Goal: Task Accomplishment & Management: Use online tool/utility

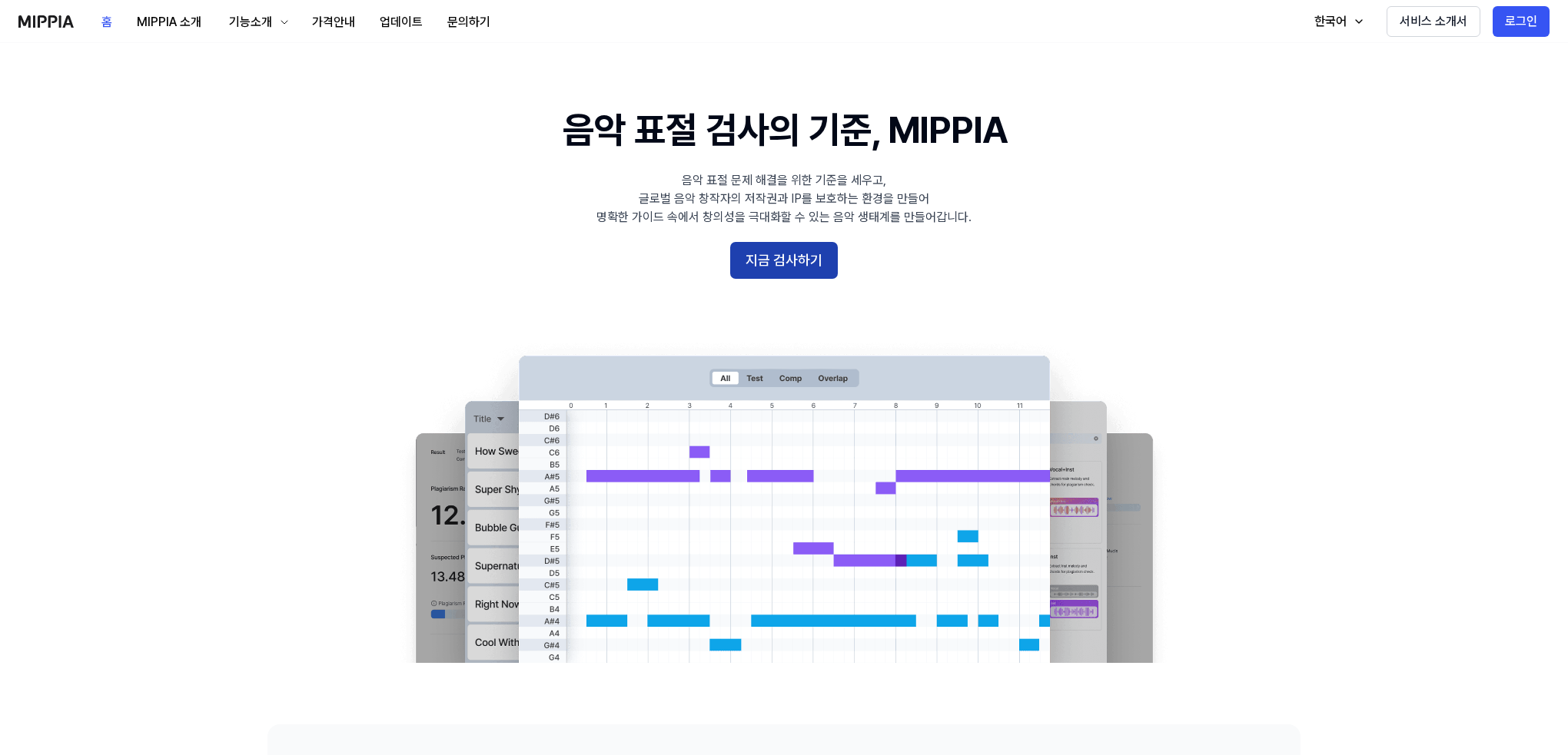
click at [802, 264] on button "지금 검사하기" at bounding box center [784, 260] width 108 height 37
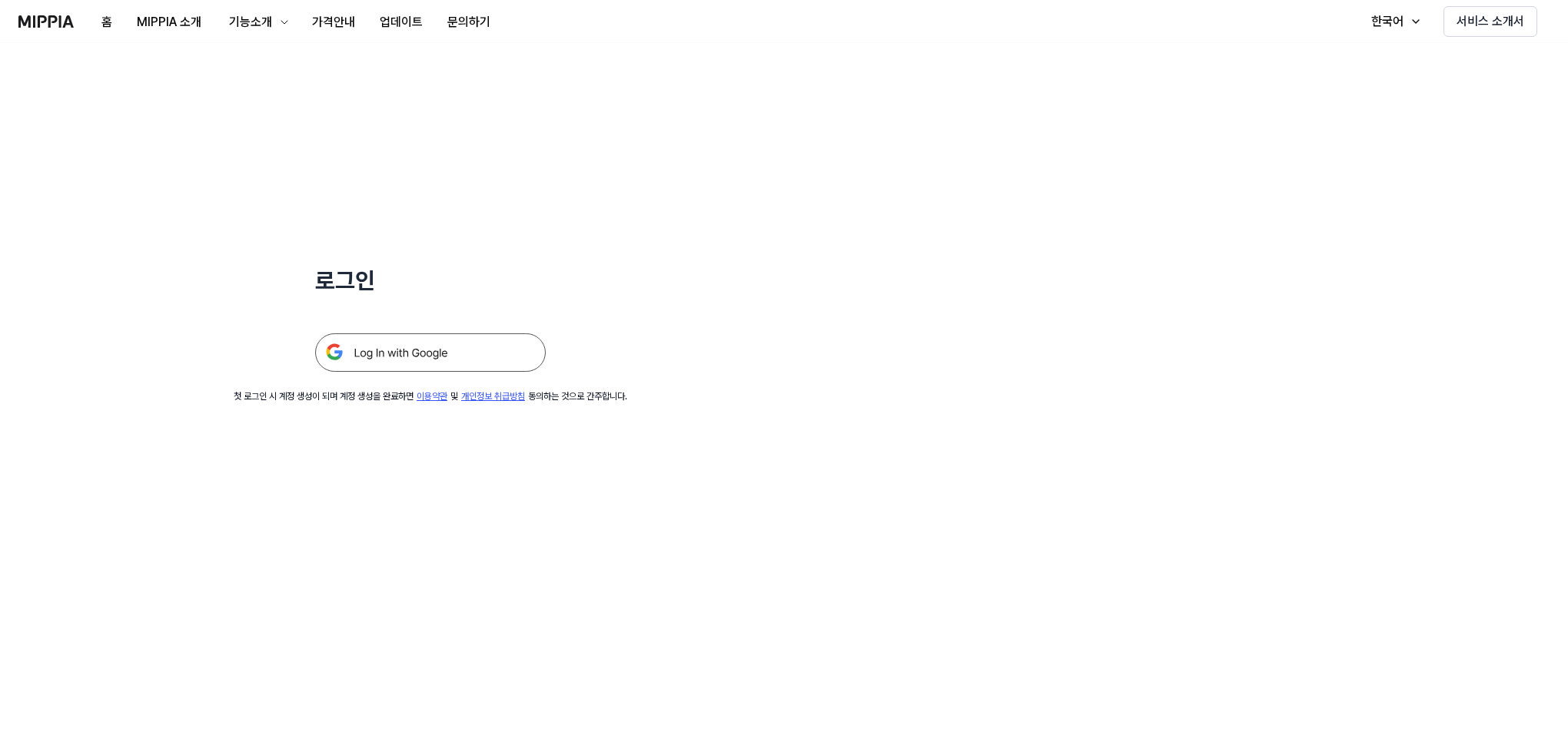
click at [384, 351] on img at bounding box center [429, 352] width 230 height 39
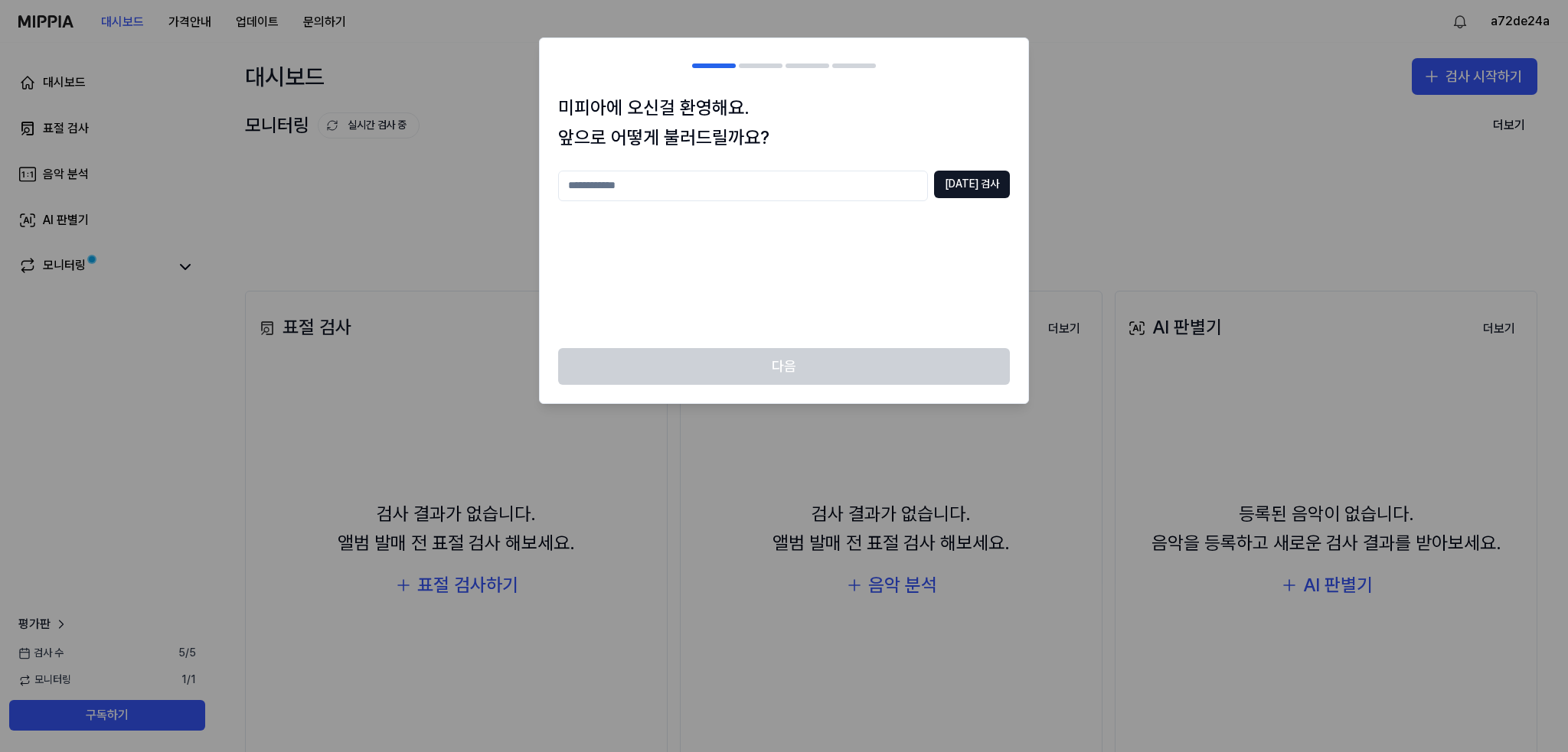
click at [671, 193] on input "text" at bounding box center [742, 186] width 369 height 31
type input "*"
type input "*****"
click at [971, 188] on button "중복 검사" at bounding box center [972, 184] width 76 height 28
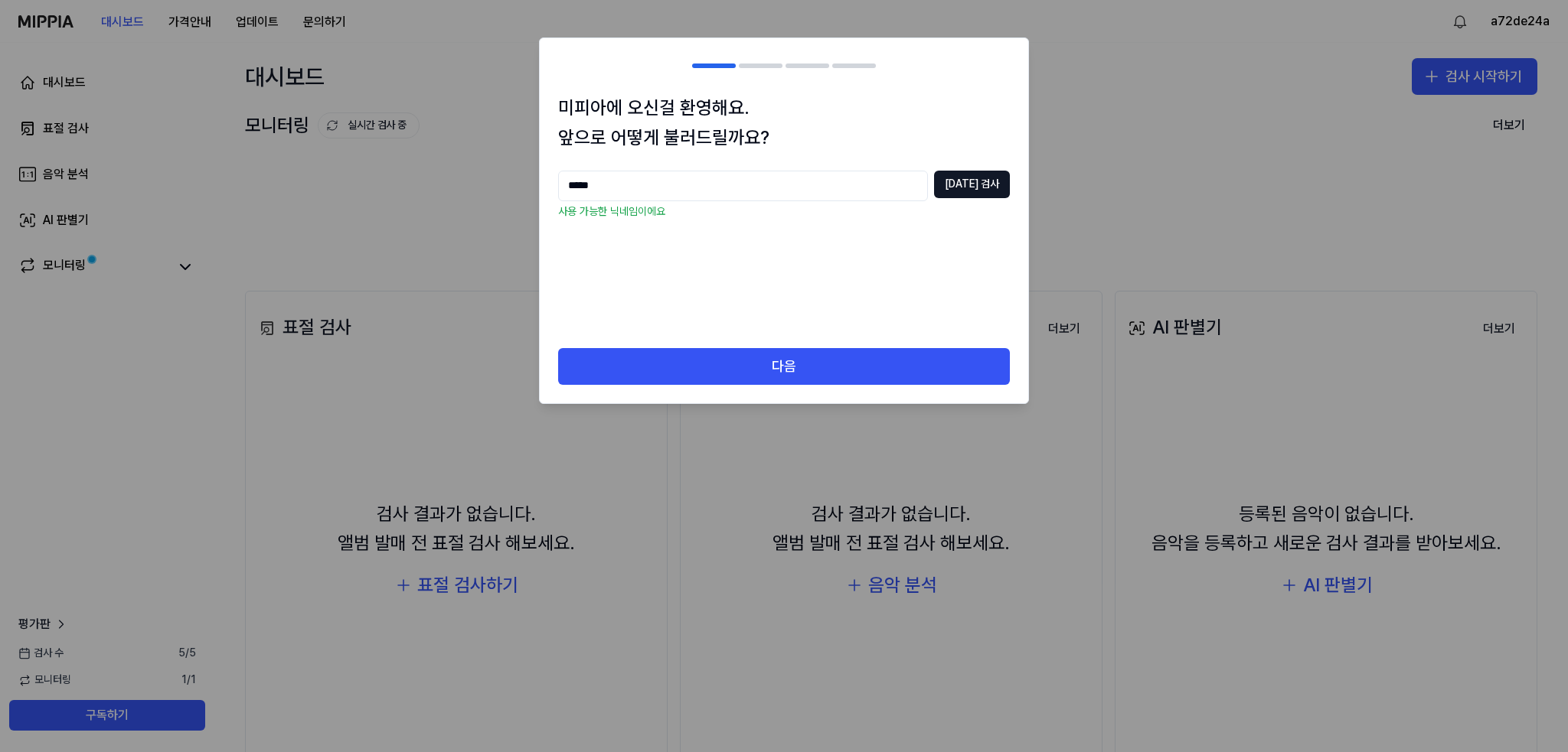
click at [784, 343] on div "미피아에 오신걸 환영해요. 앞으로 어떻게 불러드릴까요? ***** 중복 검사 사용 가능한 닉네임이에요" at bounding box center [784, 221] width 489 height 255
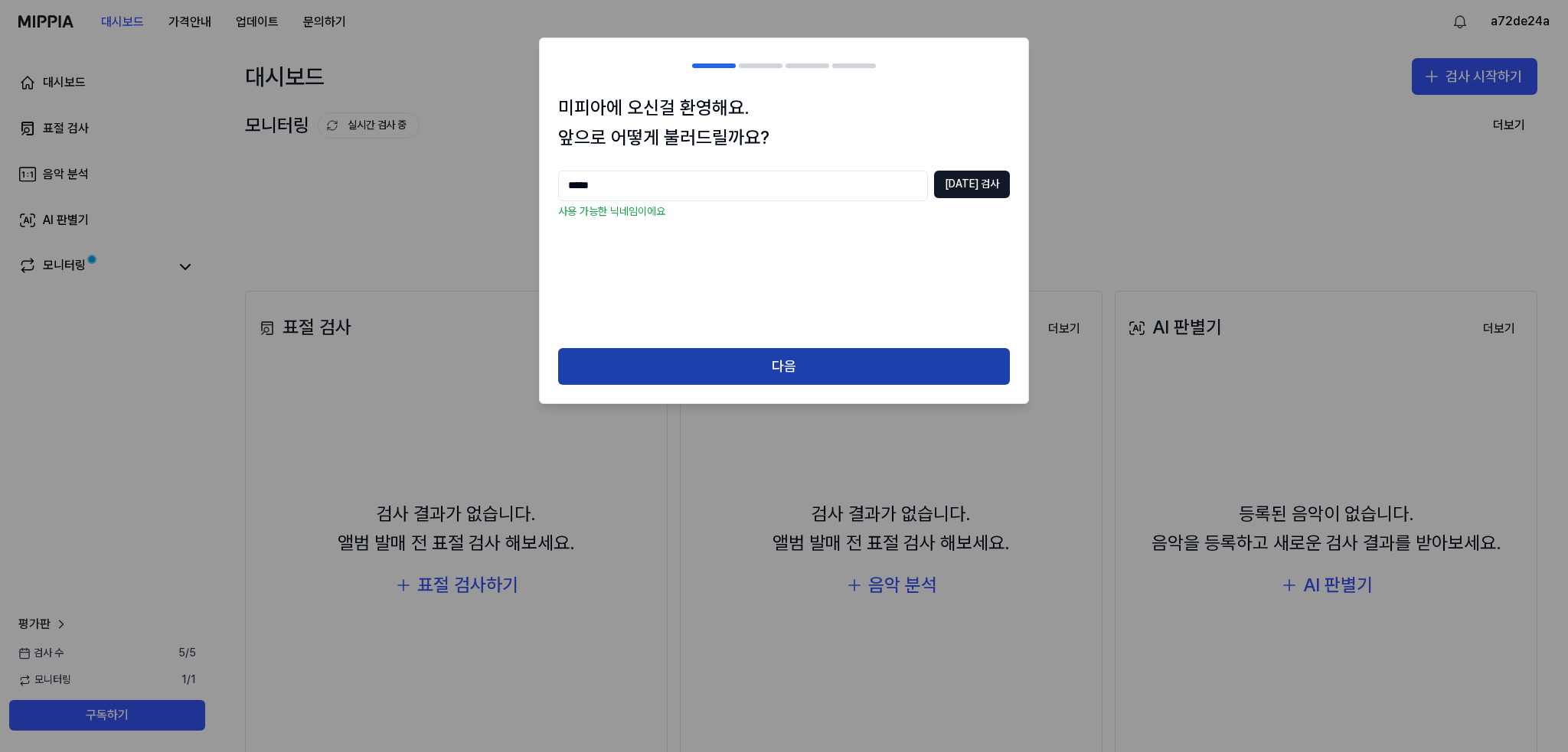
drag, startPoint x: 775, startPoint y: 363, endPoint x: 823, endPoint y: 379, distance: 50.6
click at [775, 363] on button "다음" at bounding box center [784, 367] width 452 height 37
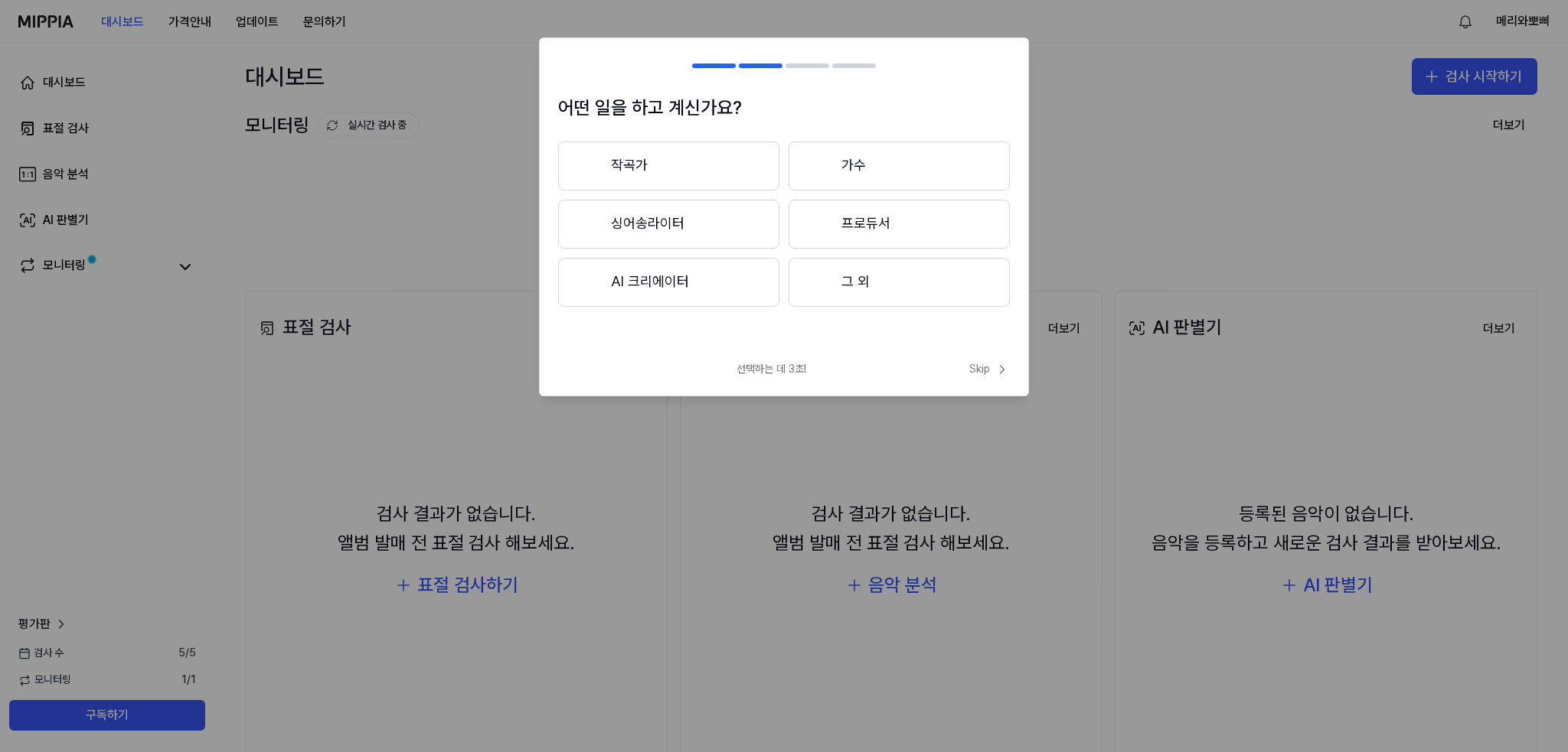
click at [857, 275] on button "그 외" at bounding box center [898, 282] width 221 height 49
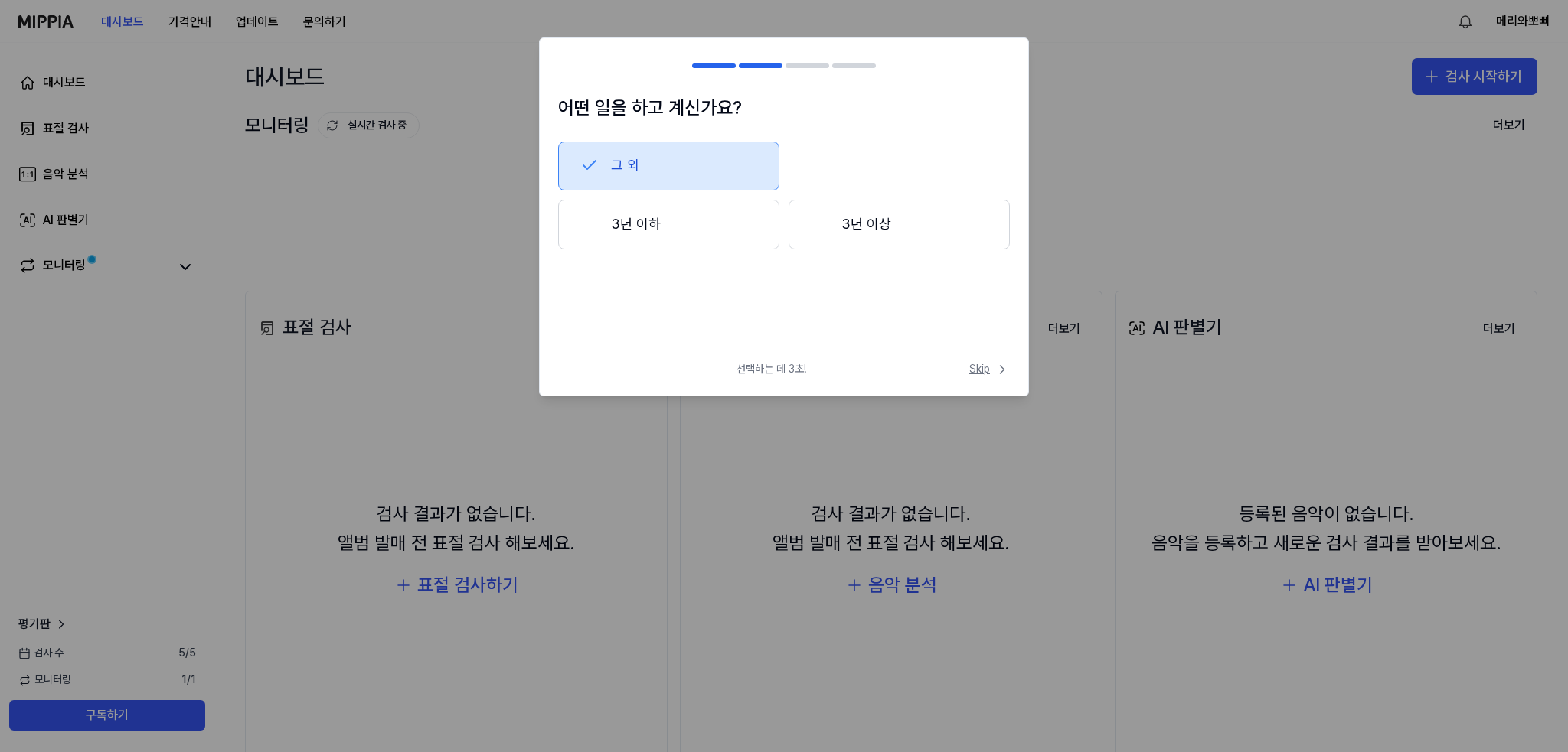
click at [988, 368] on span "Skip" at bounding box center [989, 369] width 41 height 15
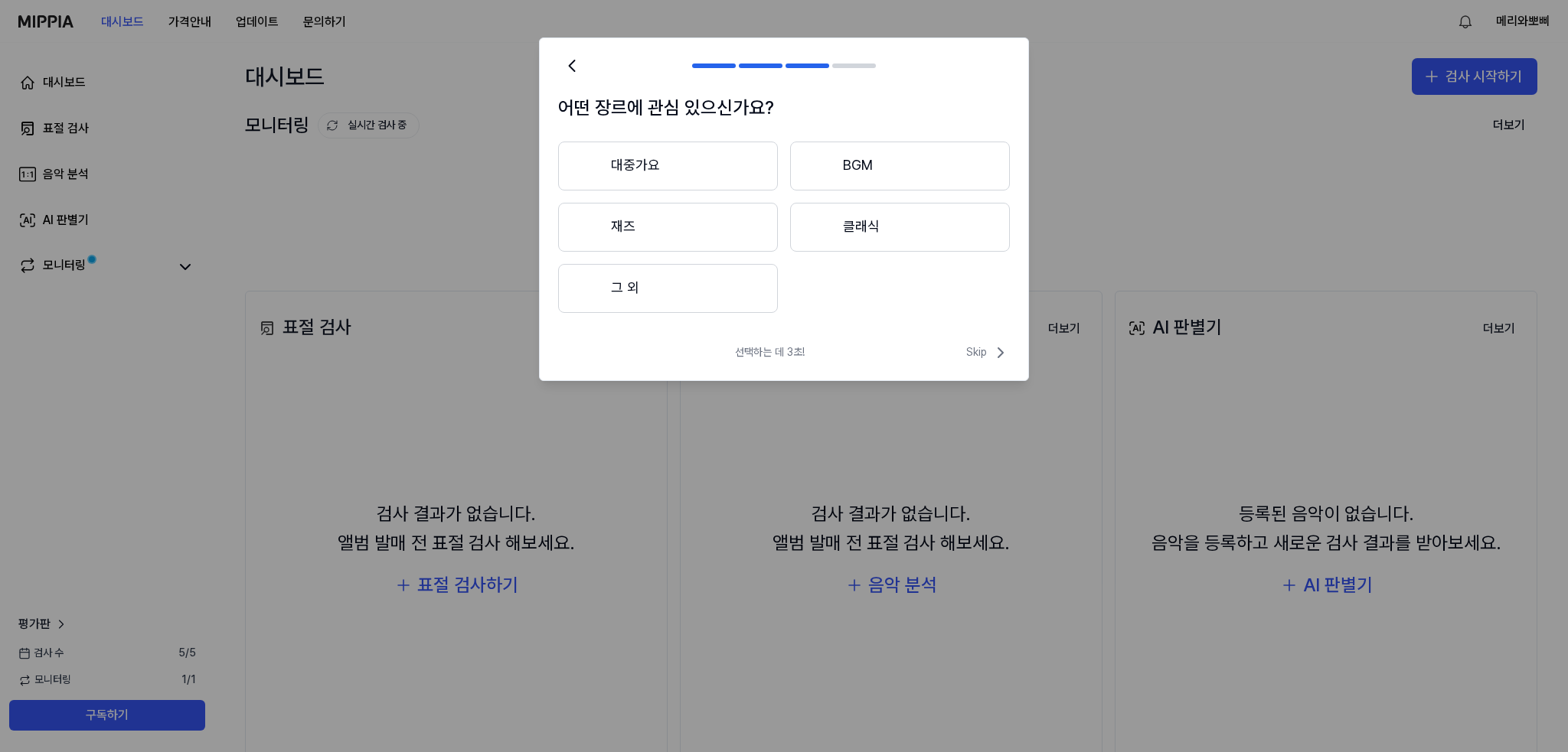
click at [707, 144] on button "대중가요" at bounding box center [667, 166] width 219 height 49
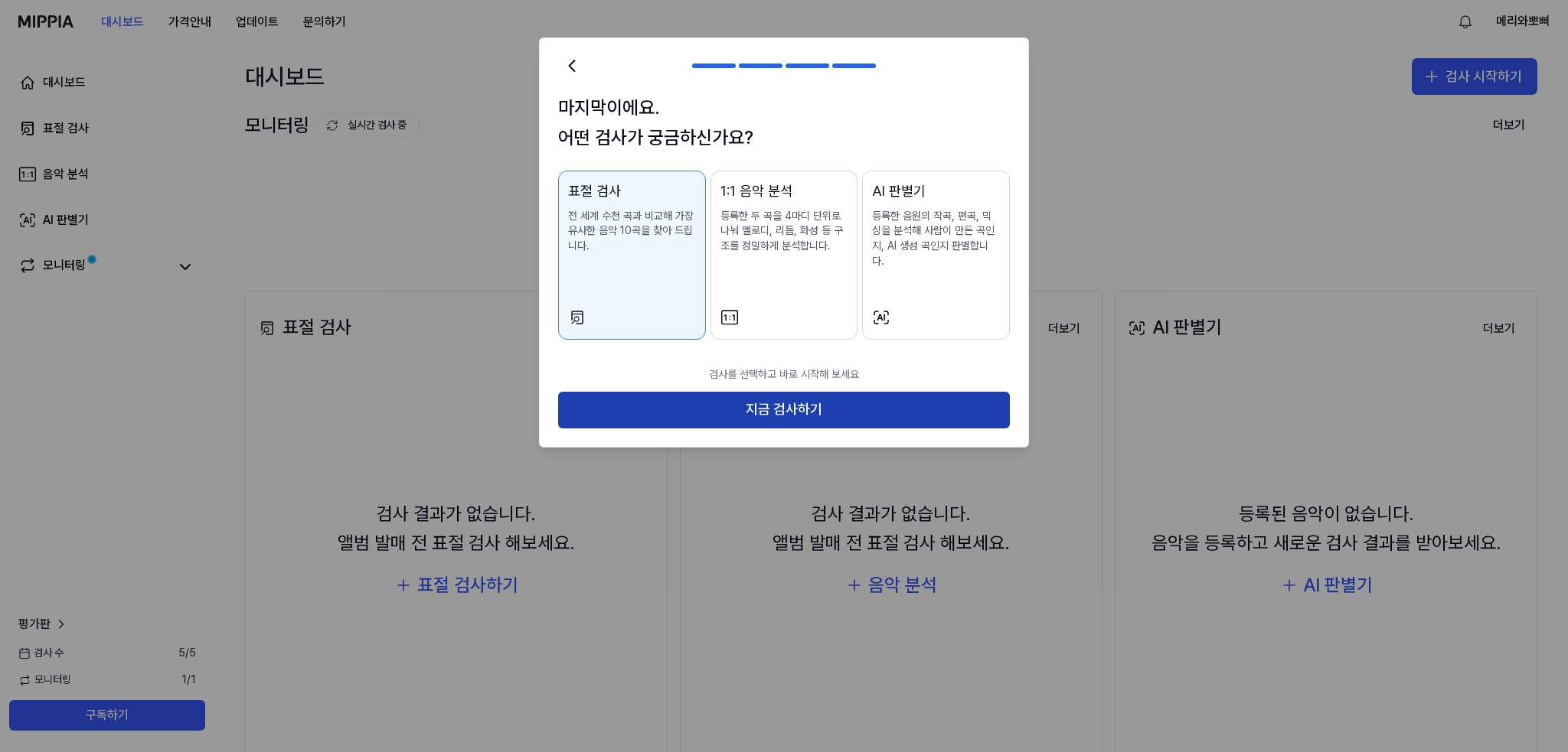
click at [777, 397] on button "지금 검사하기" at bounding box center [784, 410] width 452 height 37
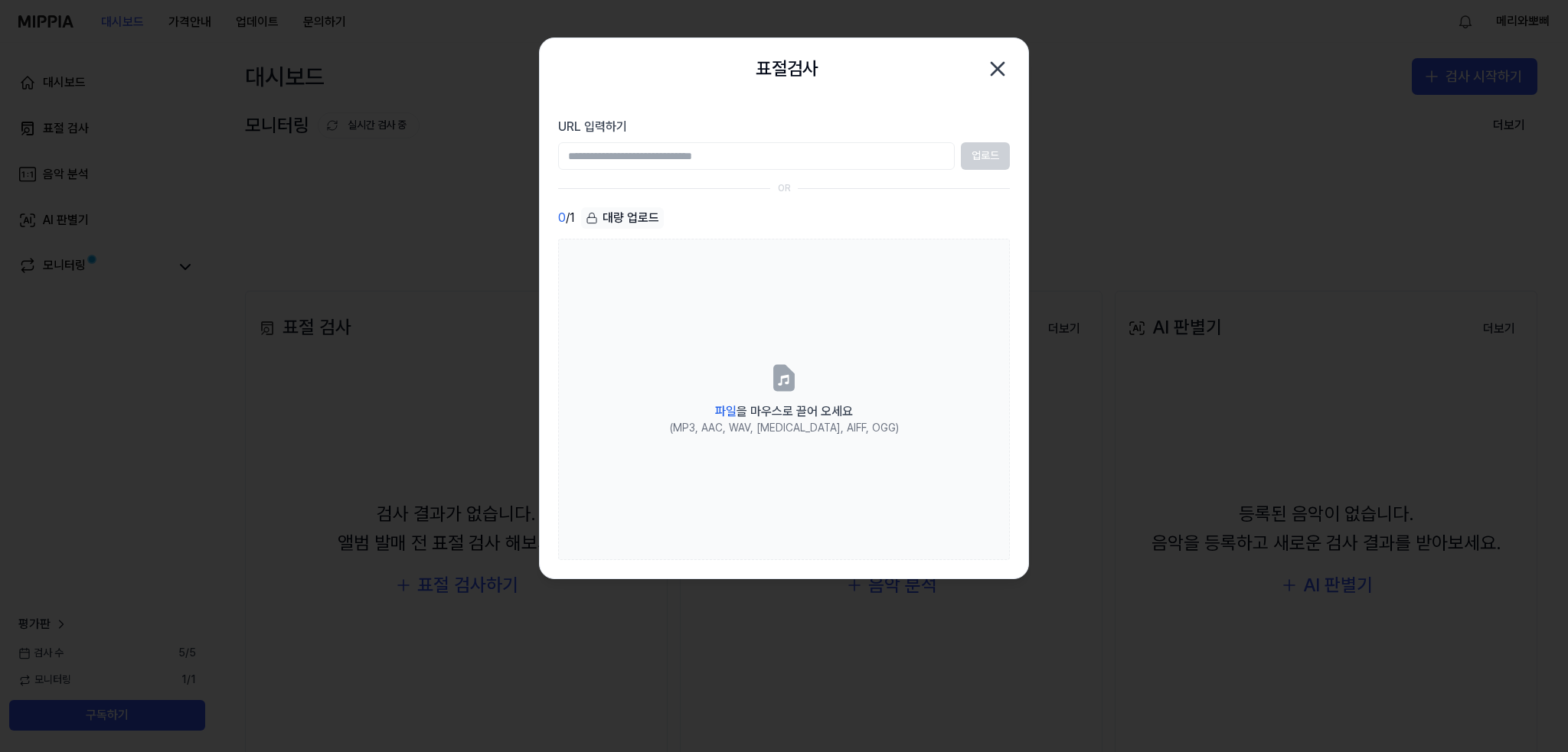
drag, startPoint x: 656, startPoint y: 154, endPoint x: 596, endPoint y: 114, distance: 72.1
click at [656, 154] on input "URL 입력하기" at bounding box center [756, 156] width 396 height 28
click at [665, 148] on input "URL 입력하기" at bounding box center [756, 156] width 396 height 28
paste input "**********"
type input "**********"
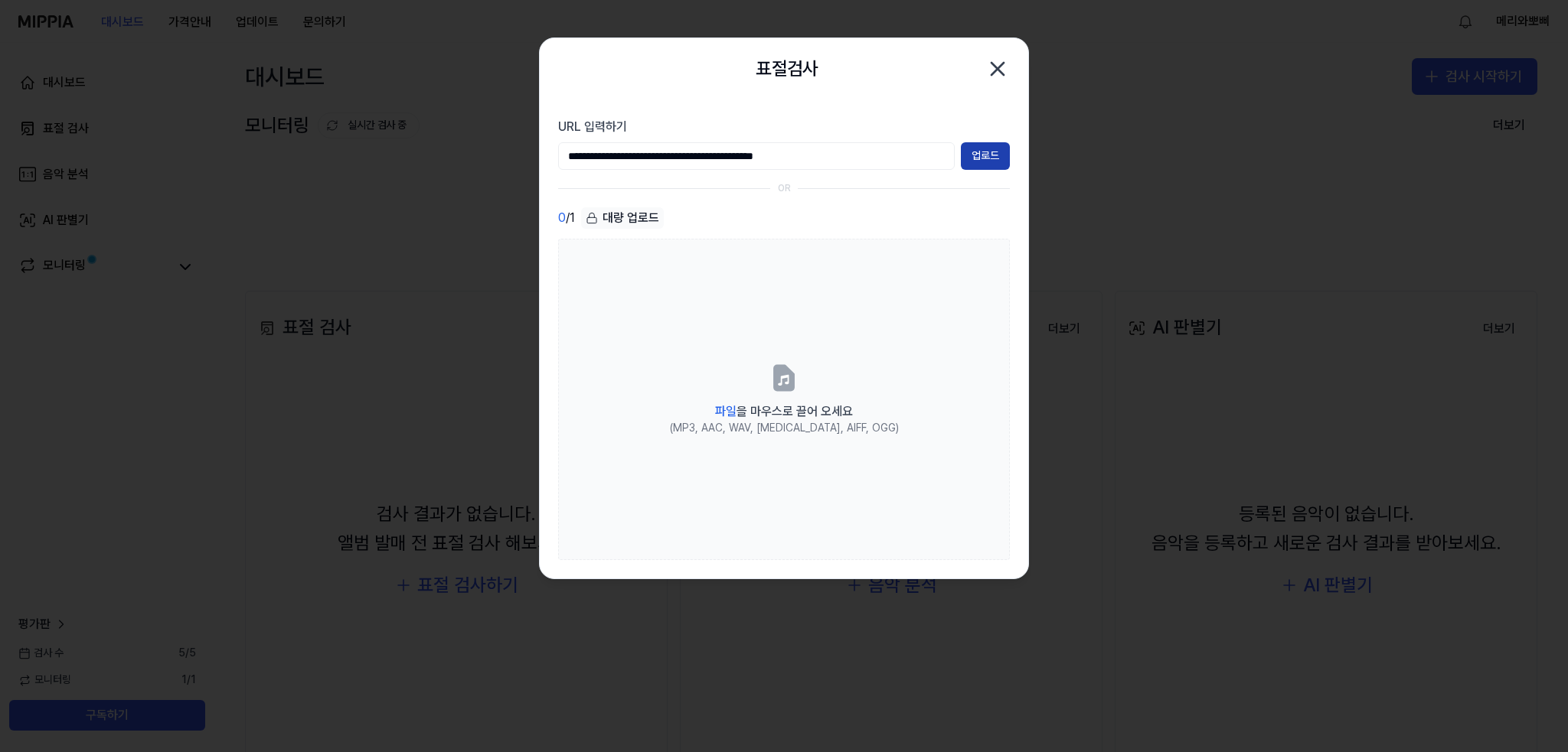
click at [980, 160] on button "업로드" at bounding box center [985, 156] width 49 height 28
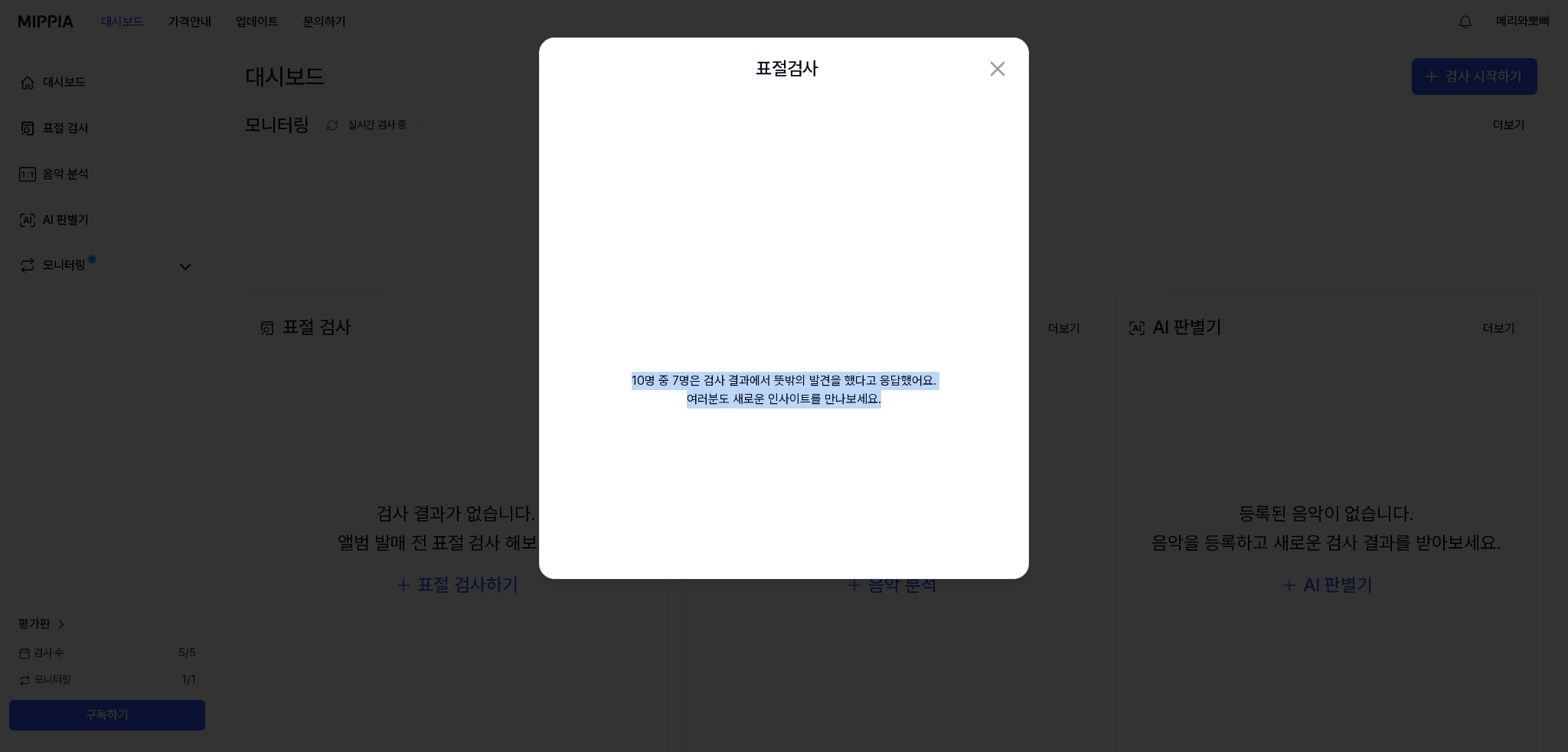
drag, startPoint x: 631, startPoint y: 379, endPoint x: 899, endPoint y: 395, distance: 268.5
click at [900, 397] on div "10명 중 7명은 검사 결과에서 뜻밖의 발견을 했다고 응답했어요. 여러분도 새로운 인사이트를 만나보세요." at bounding box center [784, 272] width 489 height 346
click at [899, 394] on div "10명 중 7명은 검사 결과에서 뜻밖의 발견을 했다고 응답했어요. 여러분도 새로운 인사이트를 만나보세요." at bounding box center [784, 272] width 489 height 346
drag, startPoint x: 890, startPoint y: 403, endPoint x: 573, endPoint y: 363, distance: 319.5
click at [570, 354] on div "10명 중 7명은 검사 결과에서 뜻밖의 발견을 했다고 응답했어요. 여러분도 새로운 인사이트를 만나보세요." at bounding box center [784, 272] width 489 height 346
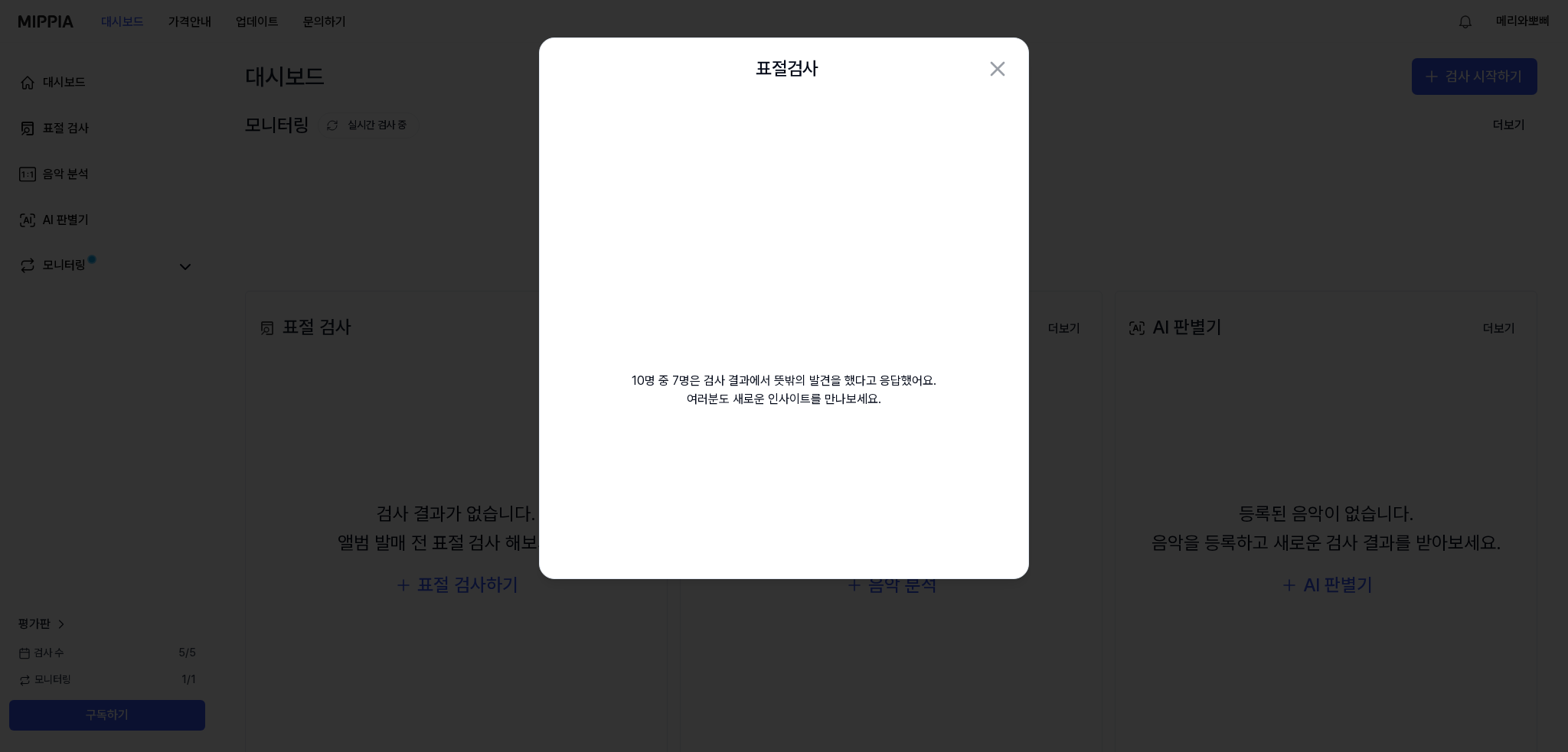
click at [621, 382] on div "10명 중 7명은 검사 결과에서 뜻밖의 발견을 했다고 응답했어요. 여러분도 새로운 인사이트를 만나보세요." at bounding box center [784, 272] width 489 height 346
click at [639, 382] on div "10명 중 7명은 검사 결과에서 뜻밖의 발견을 했다고 응답했어요. 여러분도 새로운 인사이트를 만나보세요." at bounding box center [784, 272] width 489 height 346
click at [620, 378] on div "10명 중 7명은 검사 결과에서 뜻밖의 발견을 했다고 응답했어요. 여러분도 새로운 인사이트를 만나보세요." at bounding box center [784, 272] width 489 height 346
drag, startPoint x: 632, startPoint y: 376, endPoint x: 940, endPoint y: 401, distance: 309.0
click at [939, 405] on div "10명 중 7명은 검사 결과에서 뜻밖의 발견을 했다고 응답했어요. 여러분도 새로운 인사이트를 만나보세요." at bounding box center [784, 272] width 489 height 346
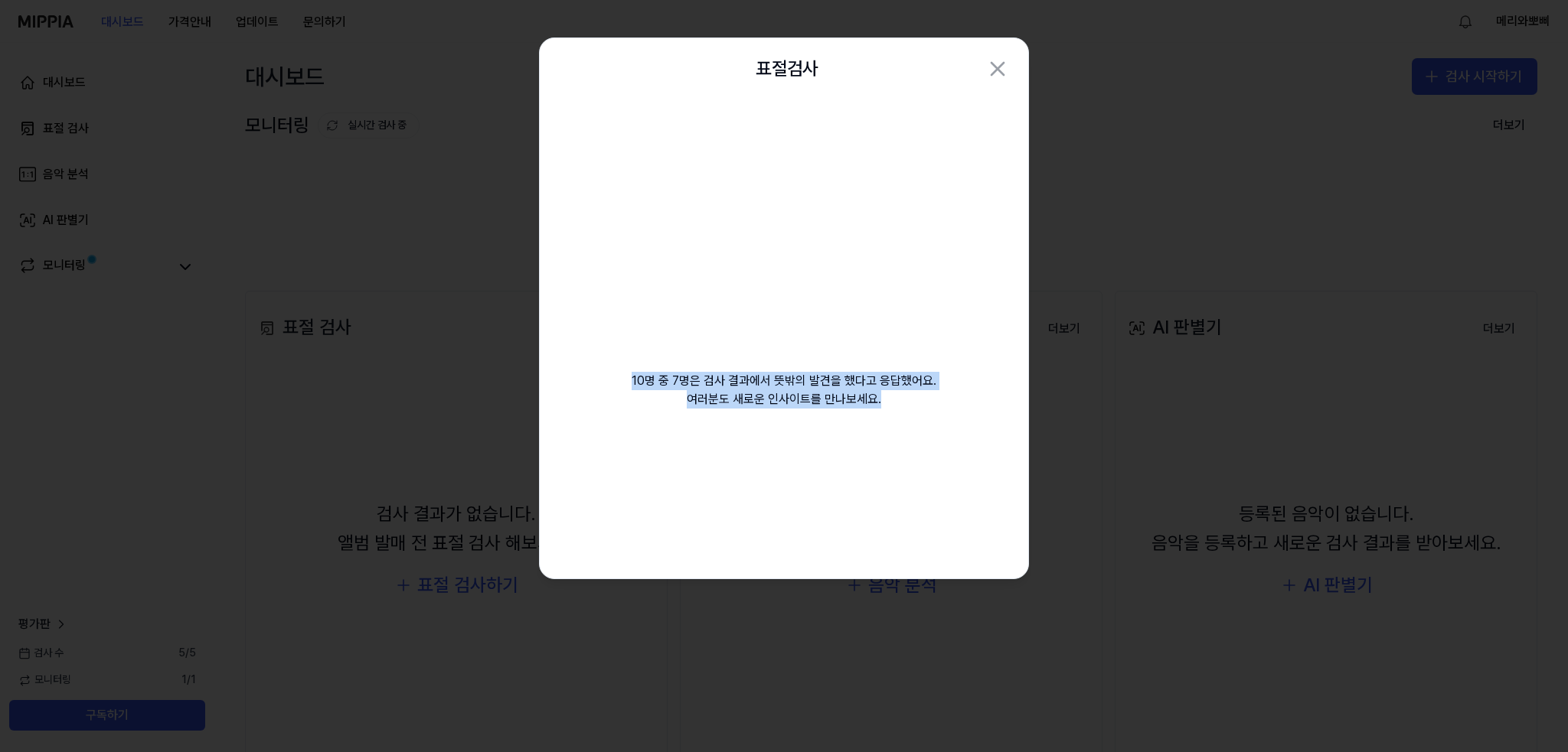
click at [942, 398] on div "10명 중 7명은 검사 결과에서 뜻밖의 발견을 했다고 응답했어요. 여러분도 새로운 인사이트를 만나보세요." at bounding box center [784, 272] width 489 height 346
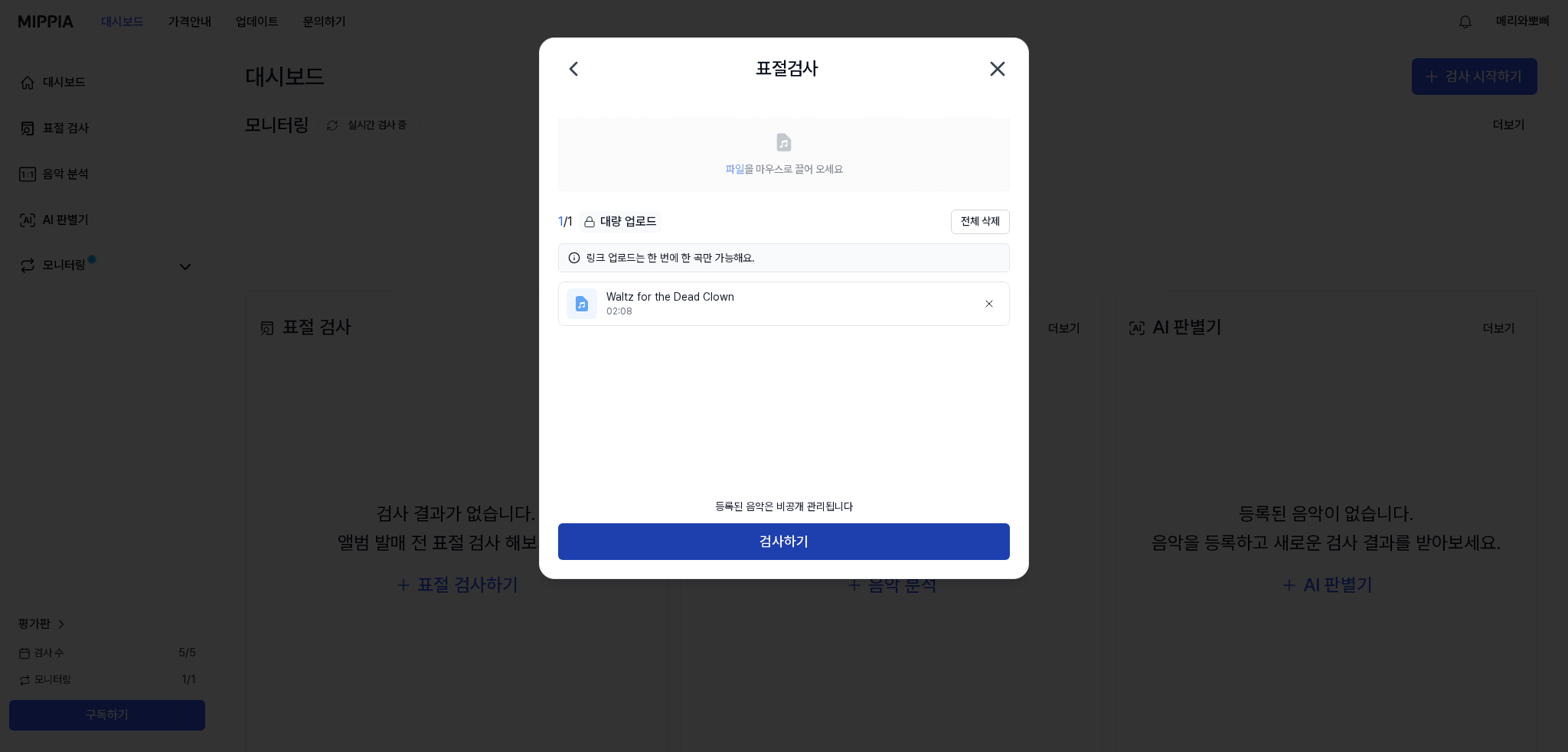
click at [762, 542] on button "검사하기" at bounding box center [784, 542] width 452 height 37
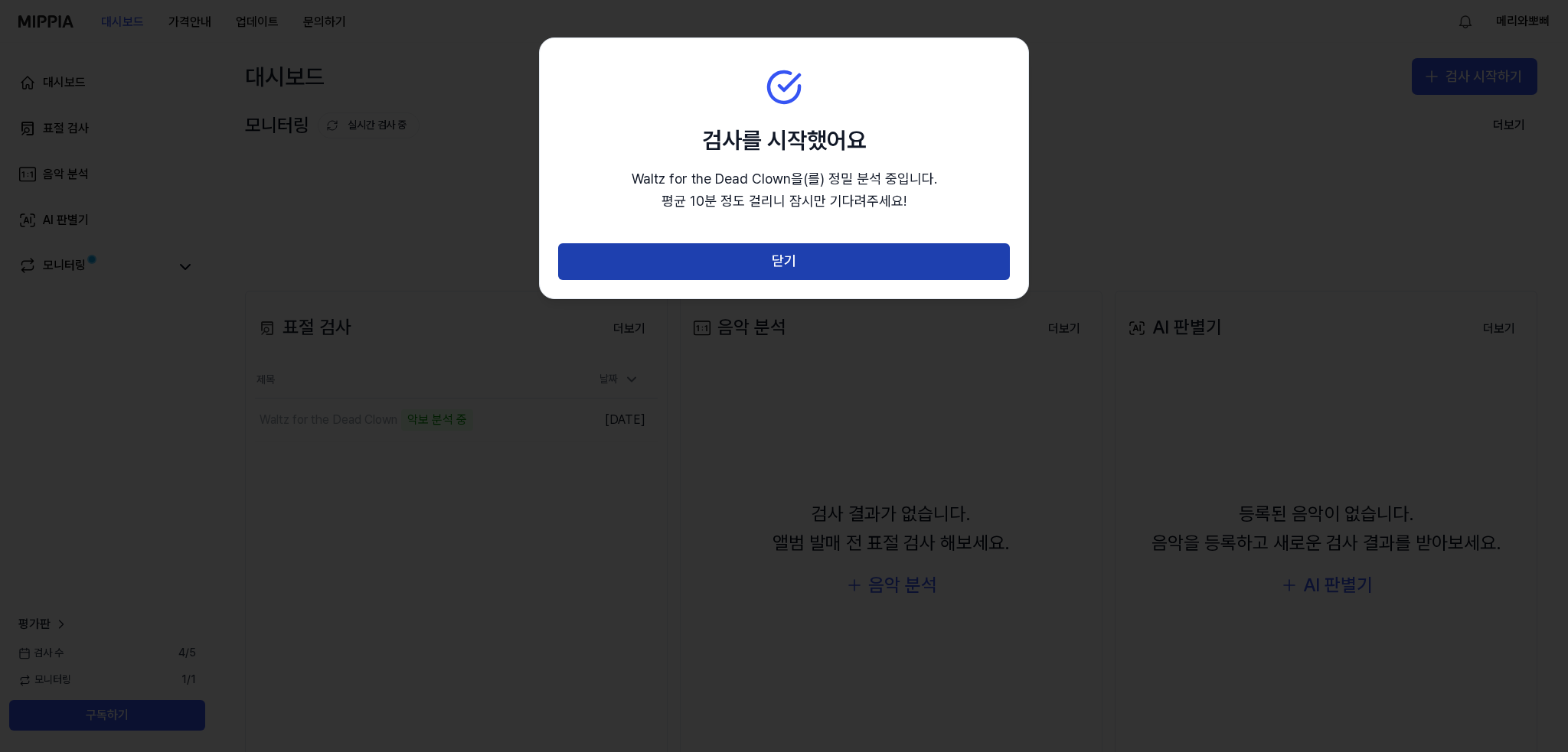
click at [764, 273] on button "닫기" at bounding box center [784, 262] width 452 height 37
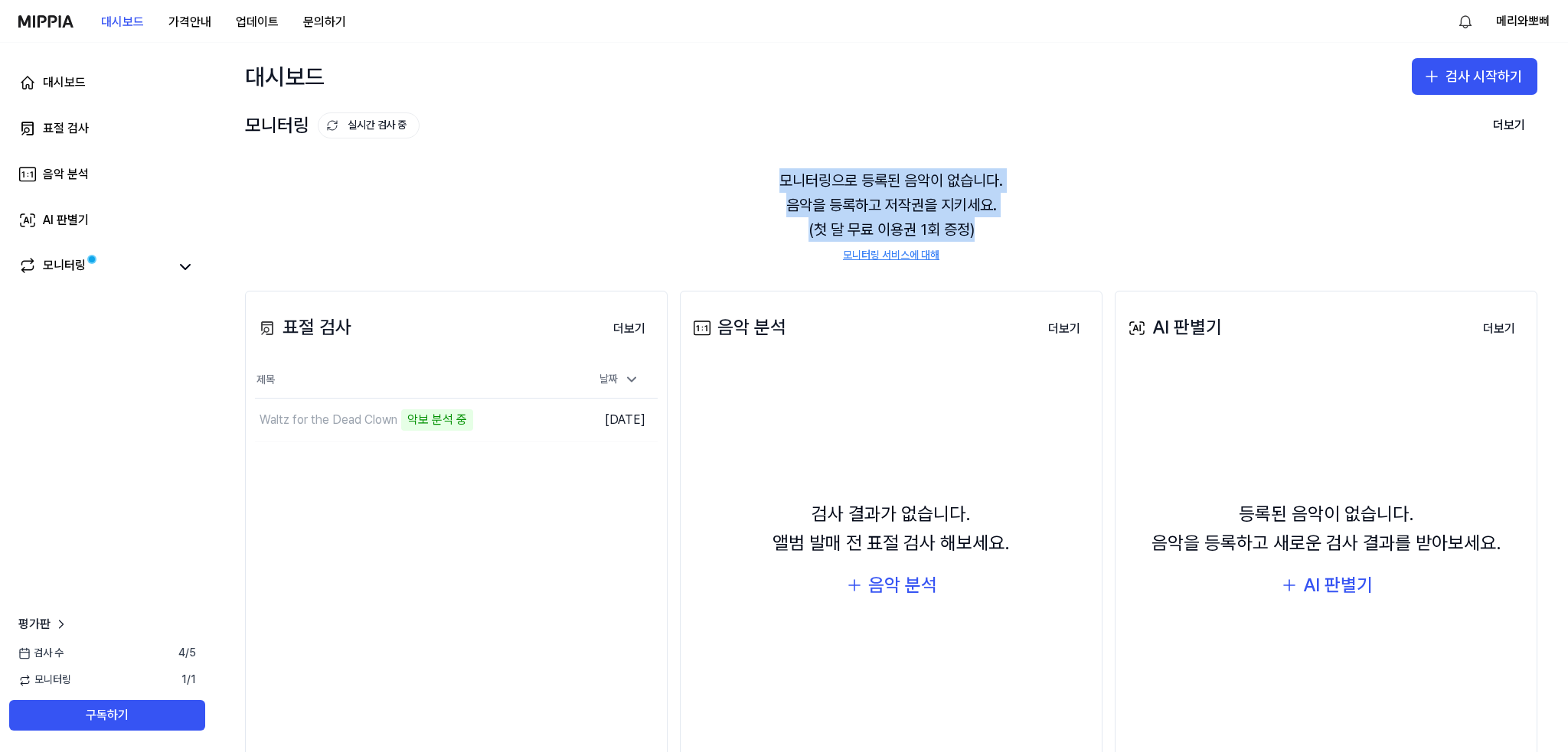
drag, startPoint x: 753, startPoint y: 173, endPoint x: 1019, endPoint y: 223, distance: 270.7
click at [1020, 224] on div "모니터링으로 등록된 음악이 없습니다. 음악을 등록하고 저작권을 지키세요. (첫 달 무료 이용권 1회 증정) 모니터링 서비스에 대해" at bounding box center [891, 216] width 1292 height 132
click at [1018, 222] on div "모니터링으로 등록된 음악이 없습니다. 음악을 등록하고 저작권을 지키세요. (첫 달 무료 이용권 1회 증정) 모니터링 서비스에 대해" at bounding box center [891, 216] width 1292 height 132
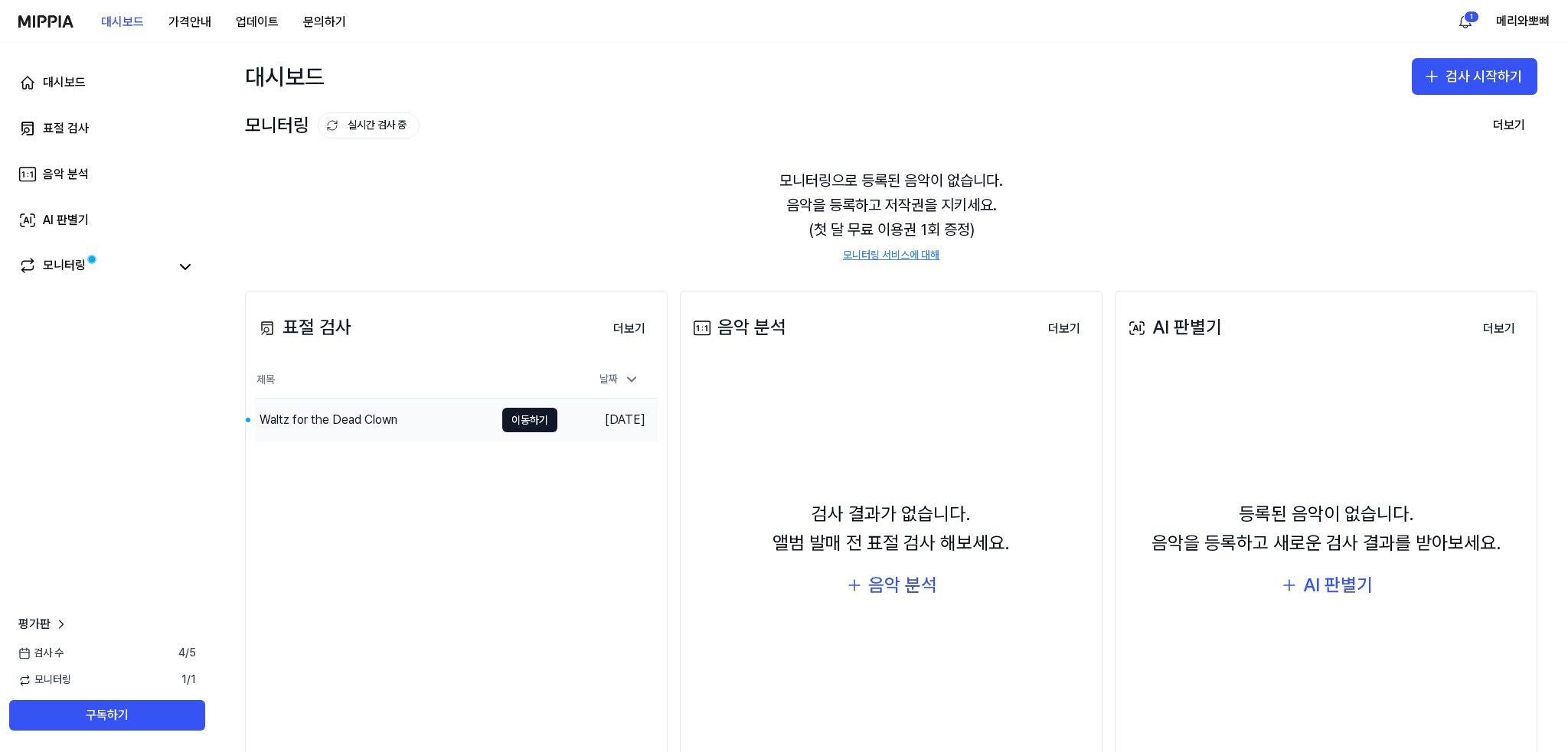
click at [355, 409] on div "Waltz for the Dead Clown" at bounding box center [374, 419] width 239 height 43
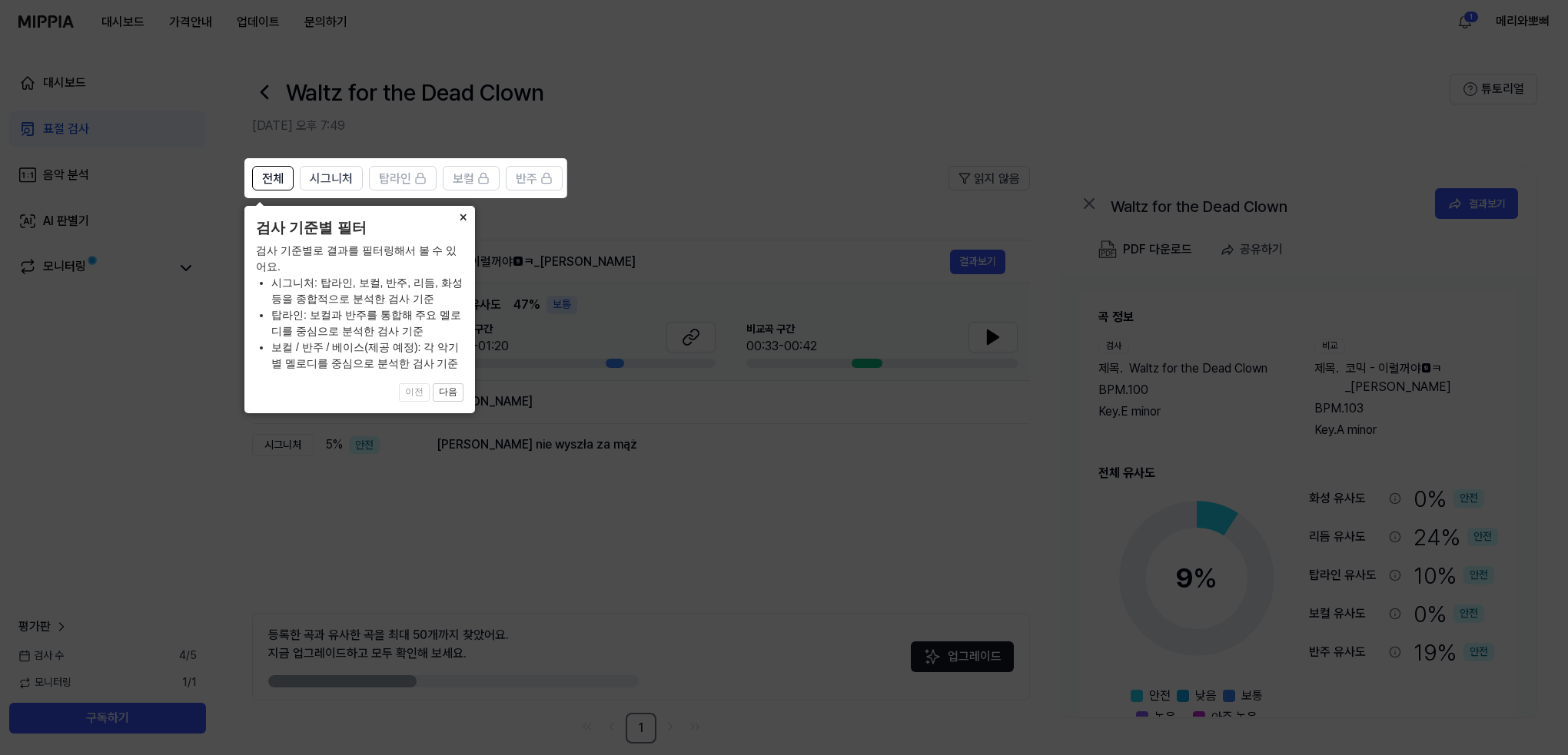
click at [457, 214] on button "×" at bounding box center [462, 217] width 24 height 22
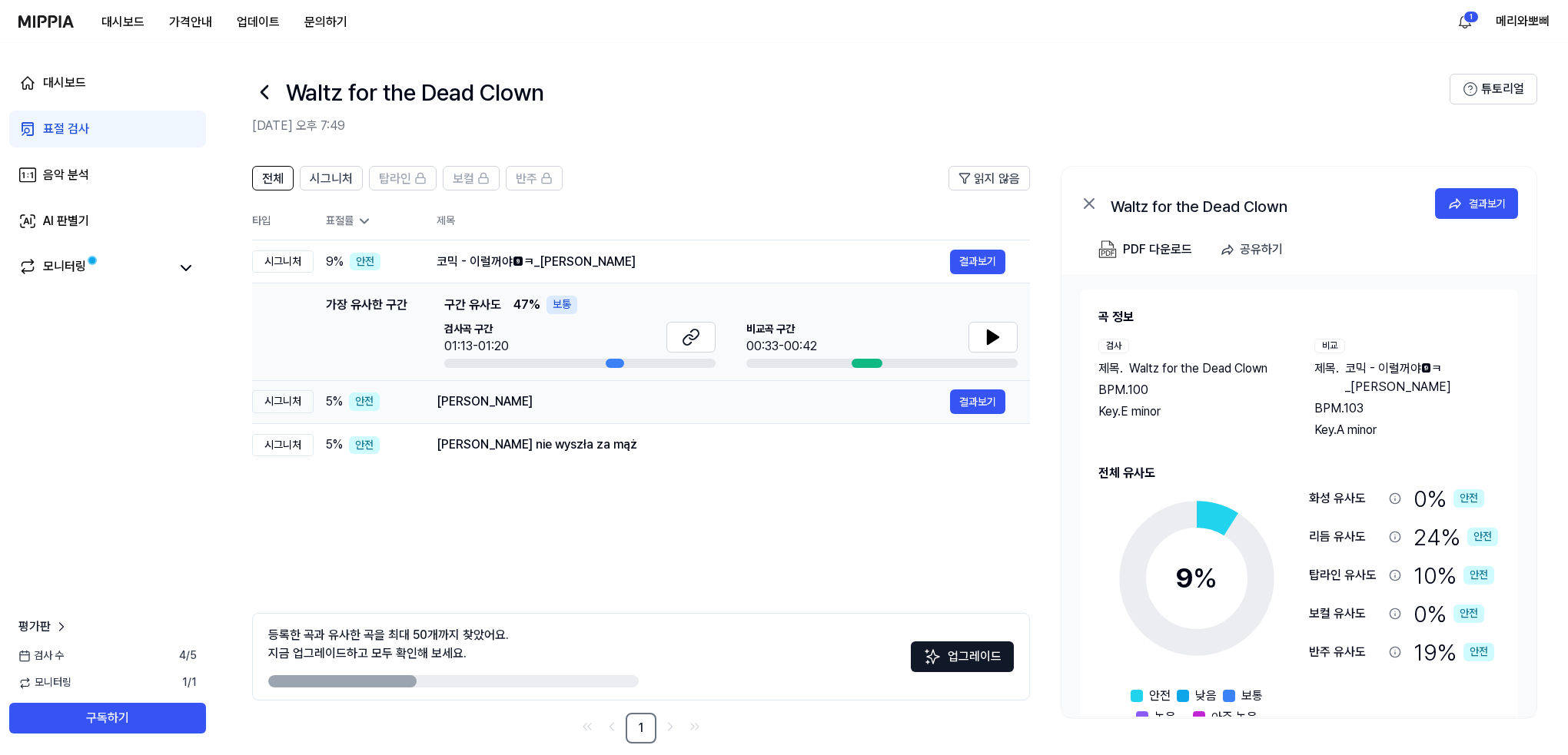
click at [675, 420] on td "Obati Rinduku 결과보기" at bounding box center [721, 401] width 618 height 43
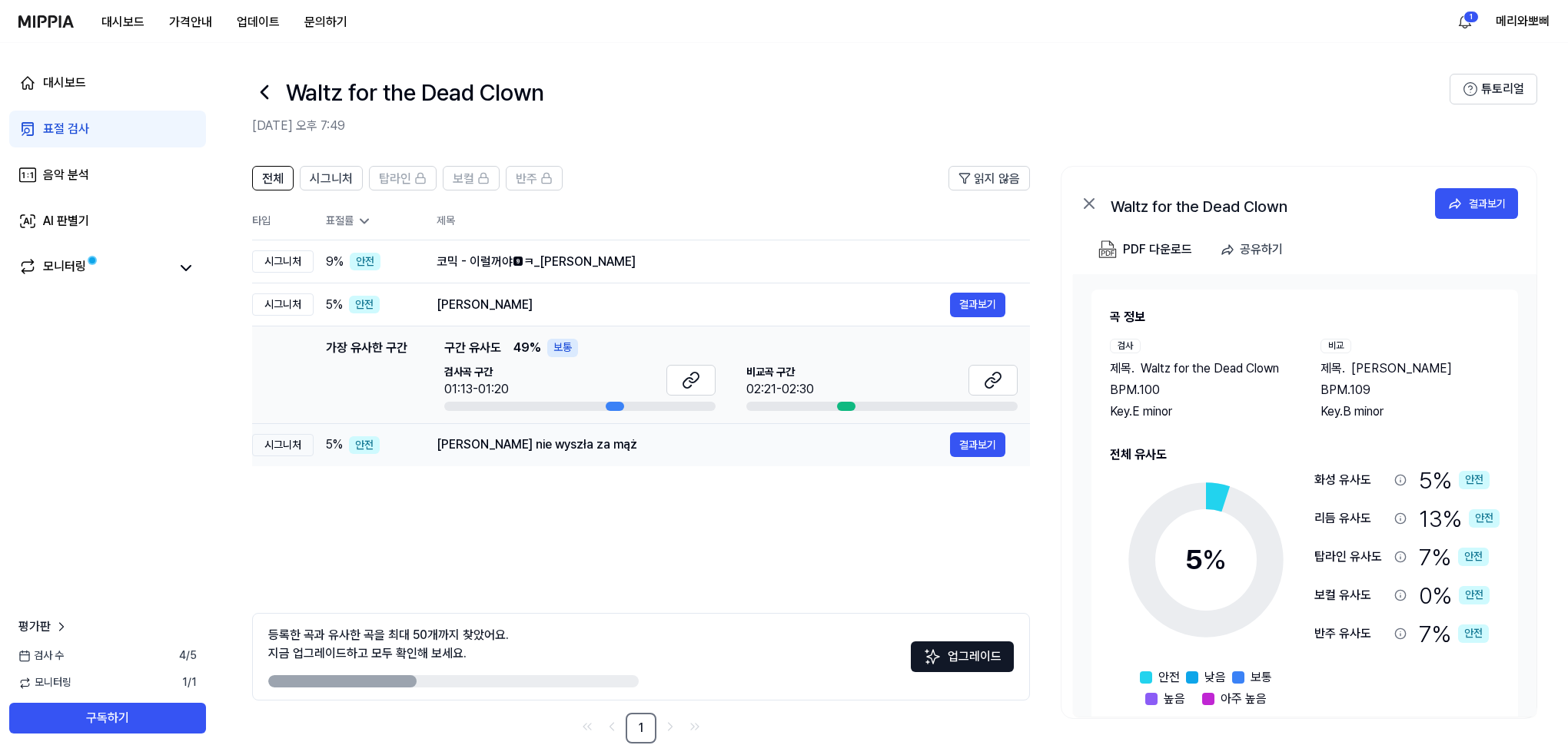
click at [704, 446] on div "Peggy Sue nie wyszła za mąż" at bounding box center [692, 444] width 513 height 18
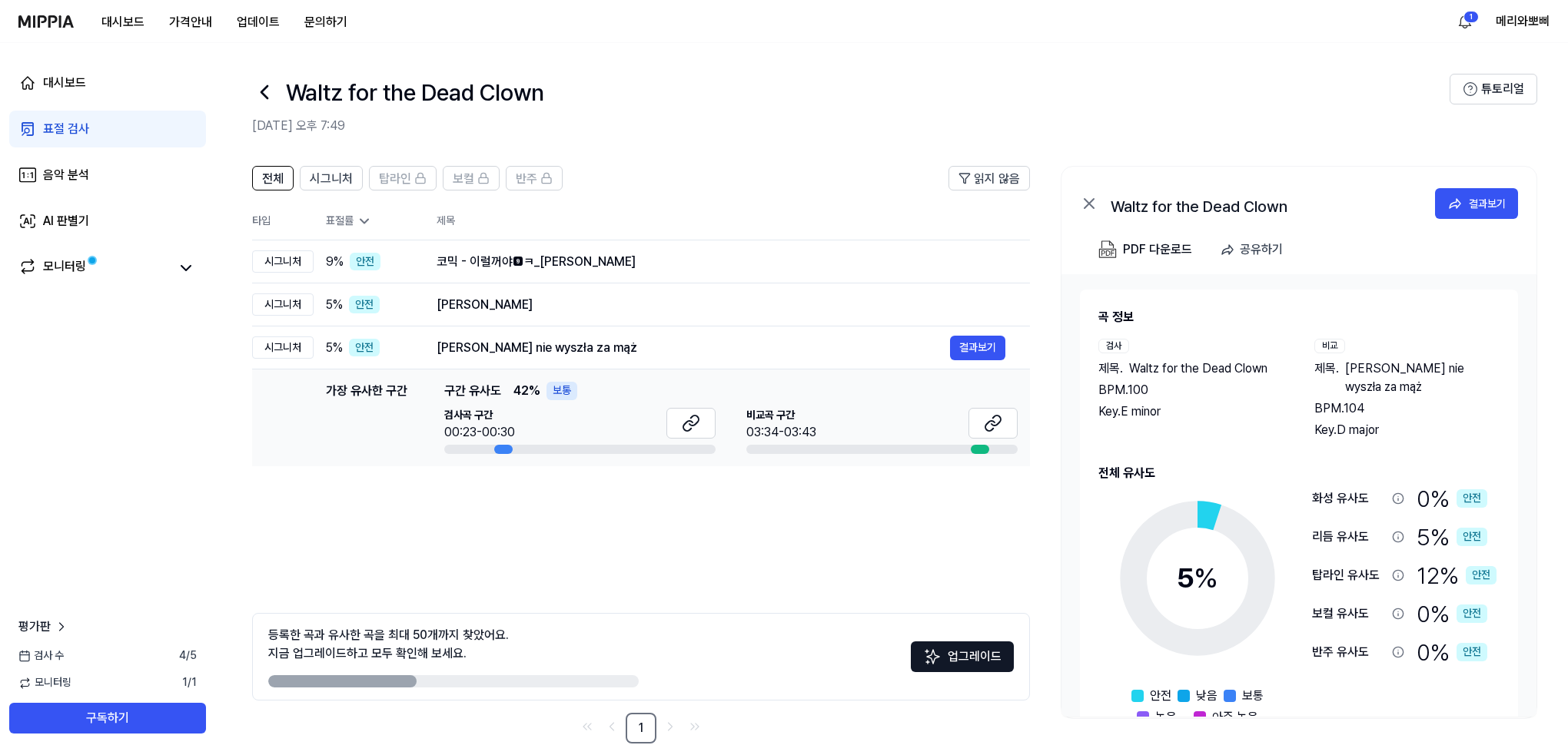
click at [360, 218] on icon at bounding box center [364, 221] width 15 height 15
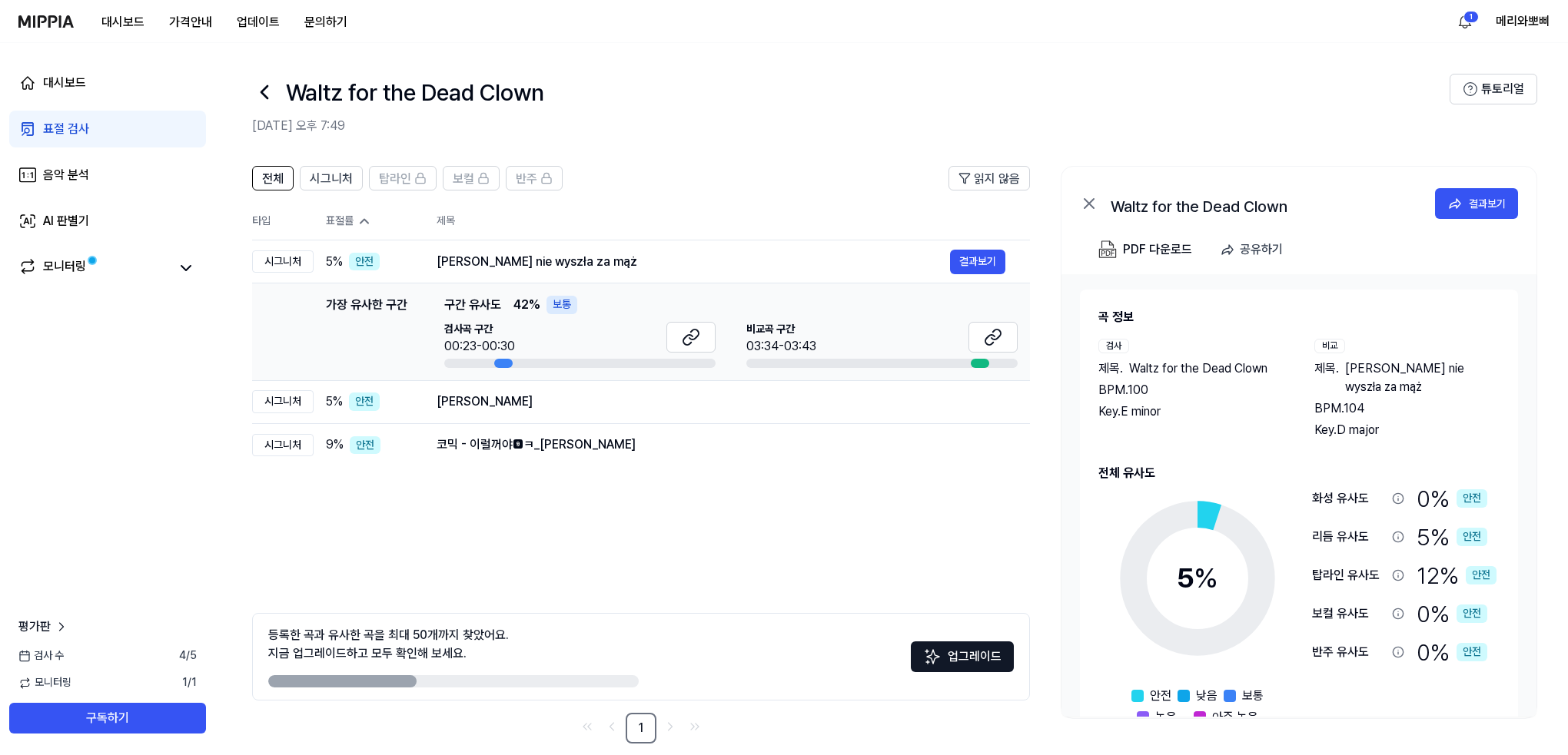
click at [362, 220] on icon at bounding box center [363, 222] width 8 height 4
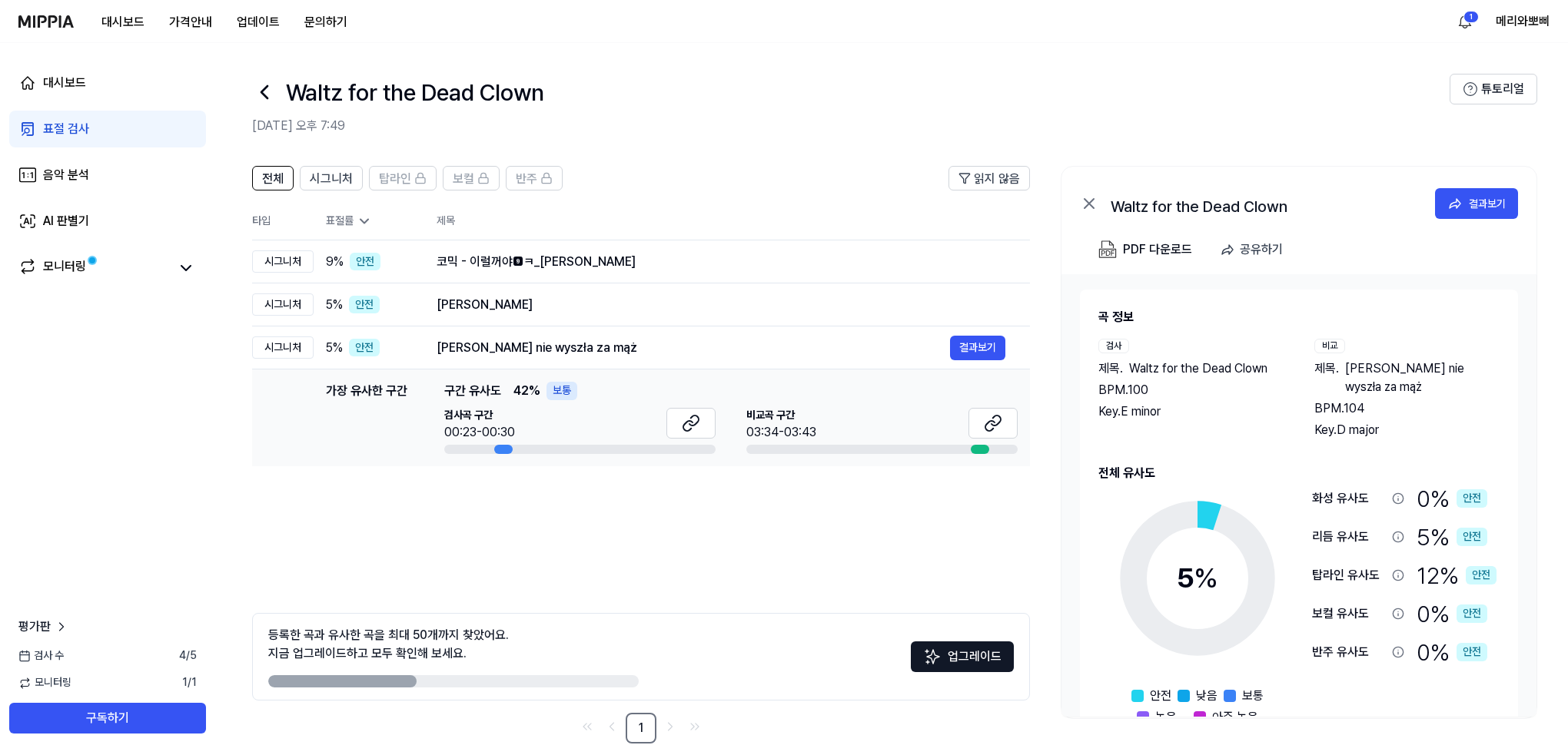
click at [362, 220] on icon at bounding box center [363, 222] width 8 height 4
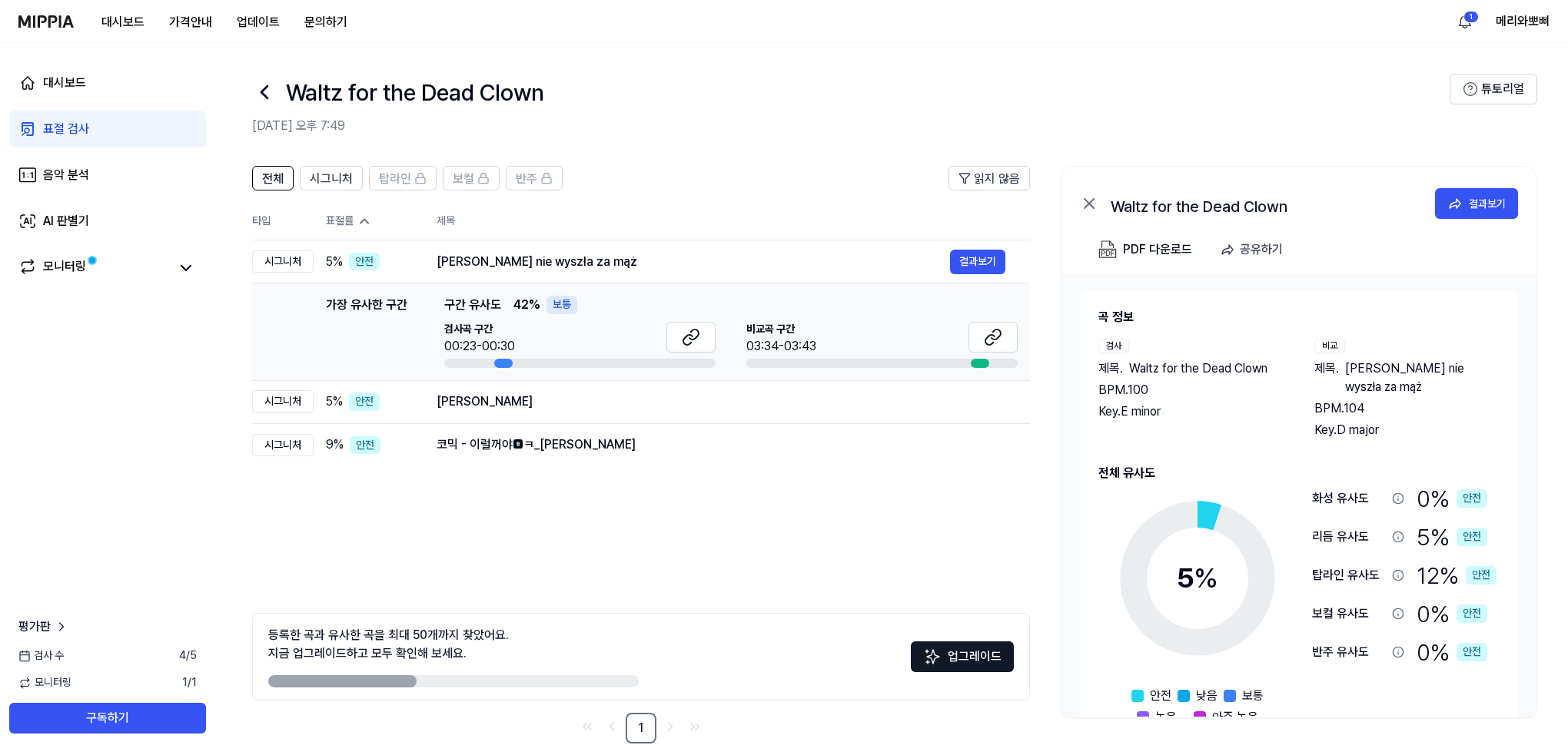
click at [361, 220] on icon at bounding box center [364, 221] width 15 height 15
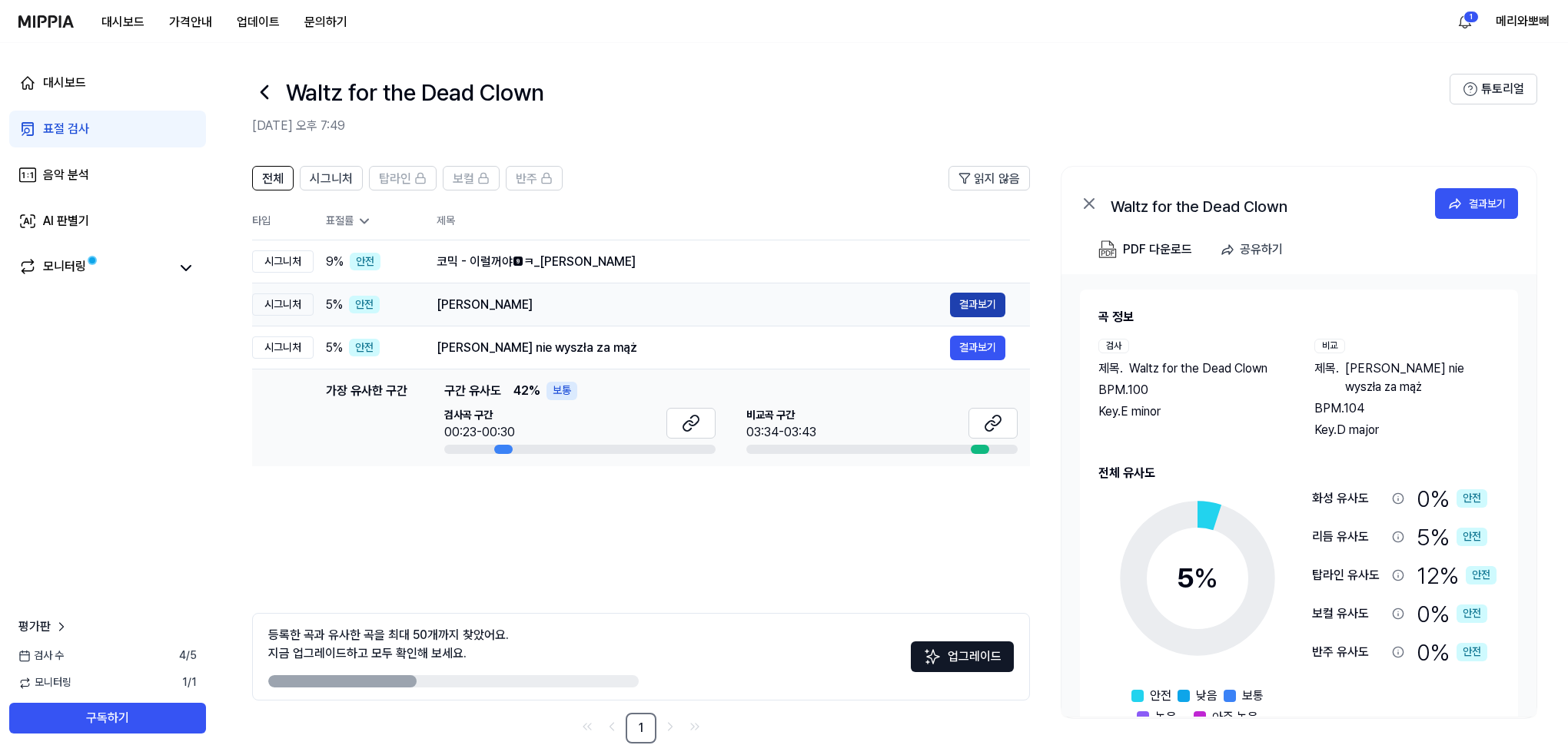
click at [975, 302] on button "결과보기" at bounding box center [978, 305] width 55 height 24
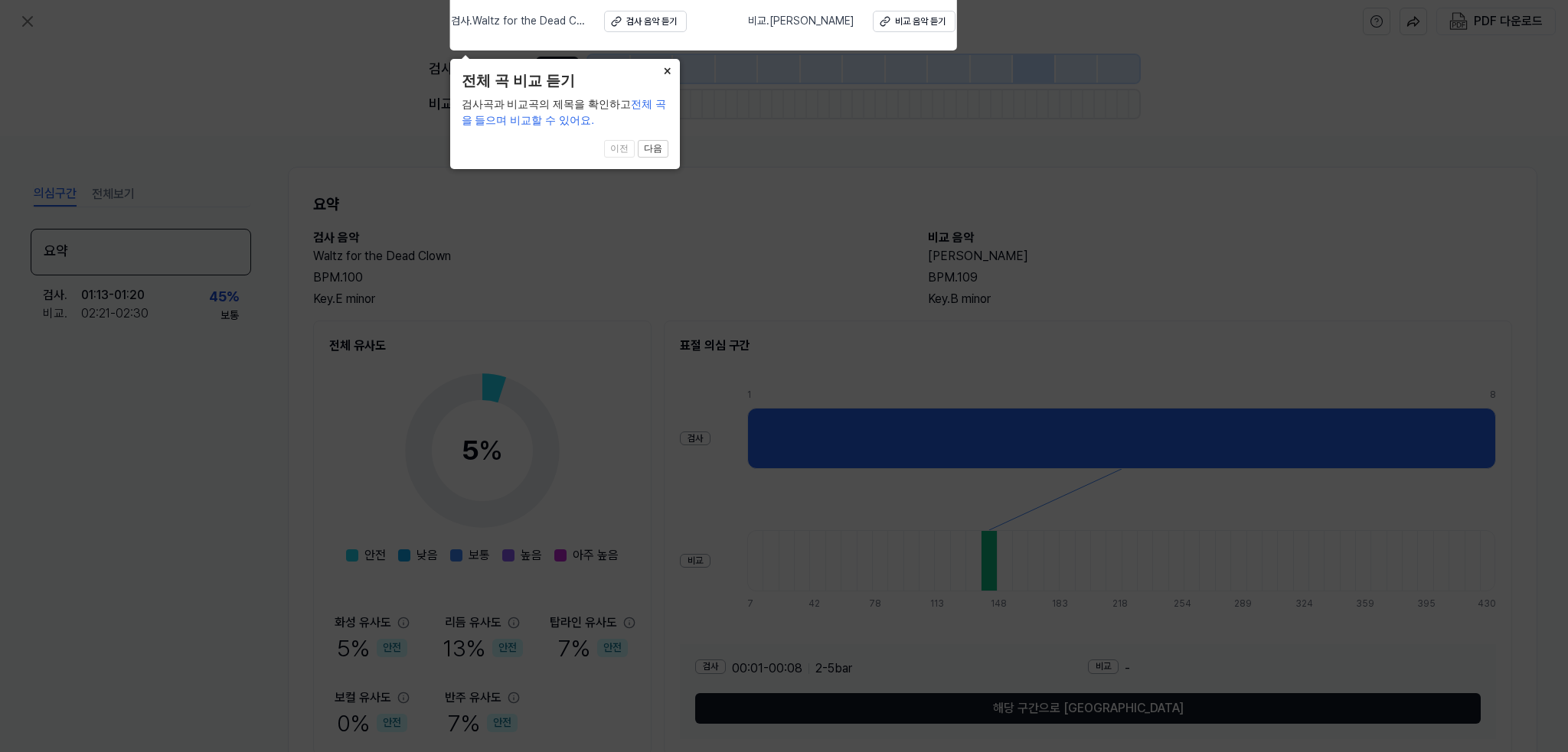
click at [665, 73] on button "×" at bounding box center [667, 70] width 24 height 22
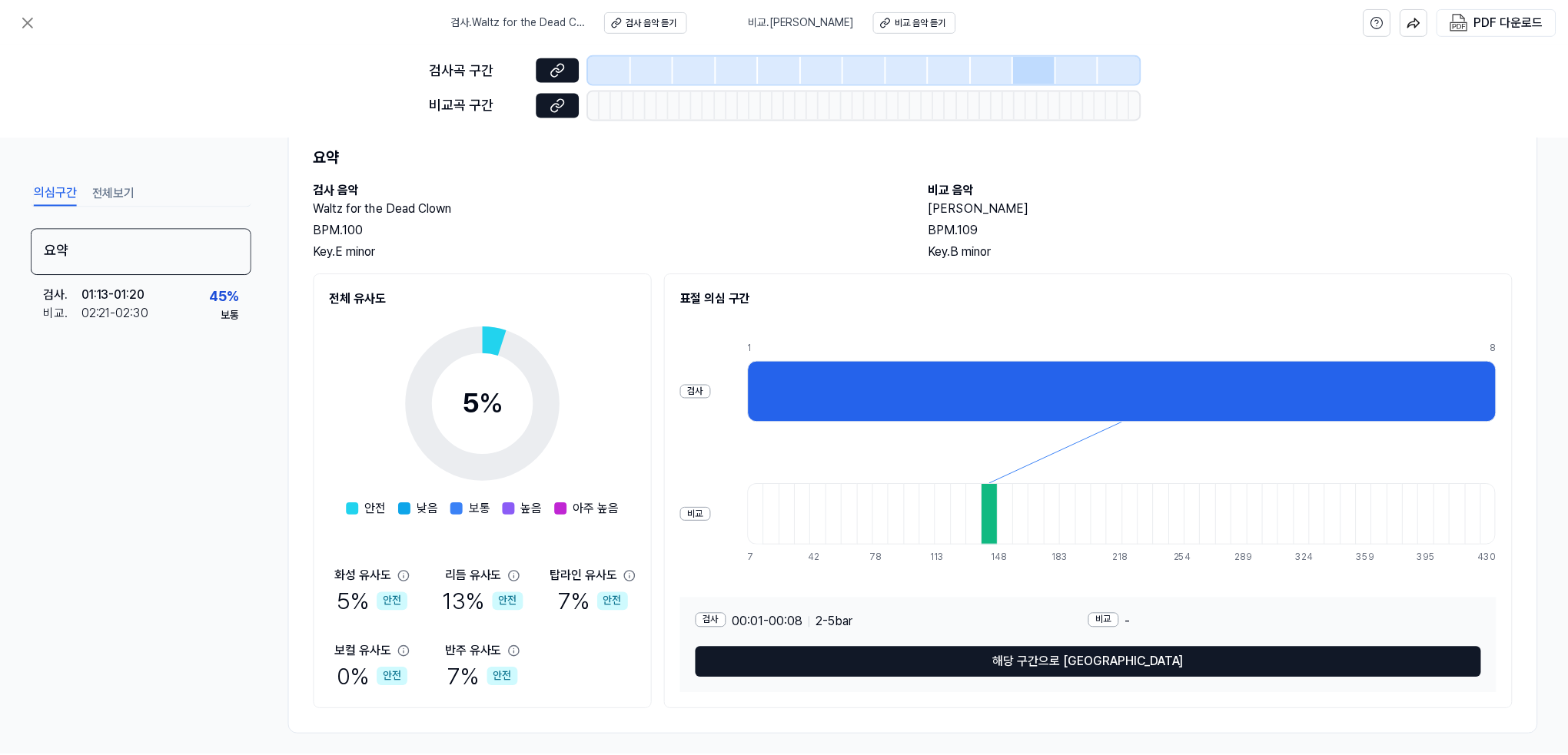
scroll to position [59, 0]
